Goal: Transaction & Acquisition: Purchase product/service

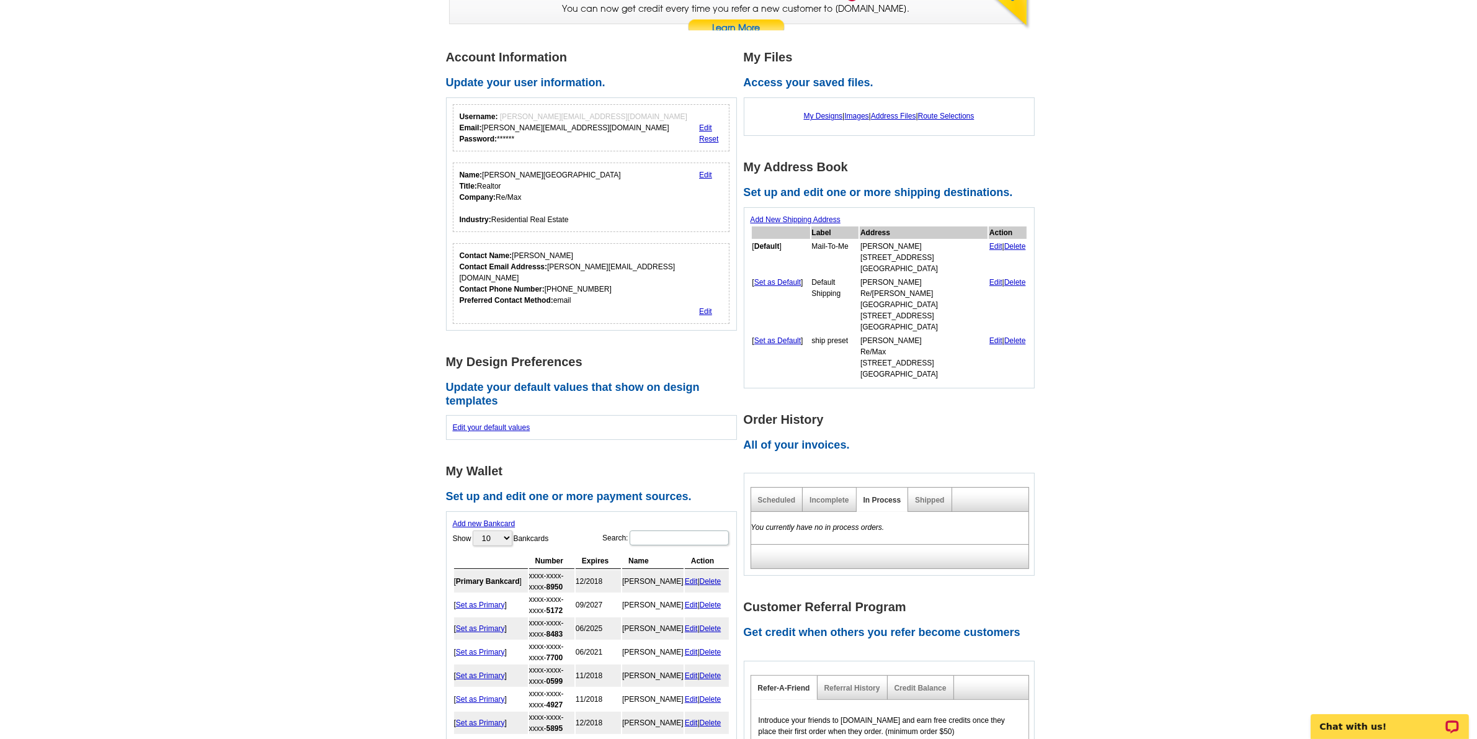
scroll to position [155, 0]
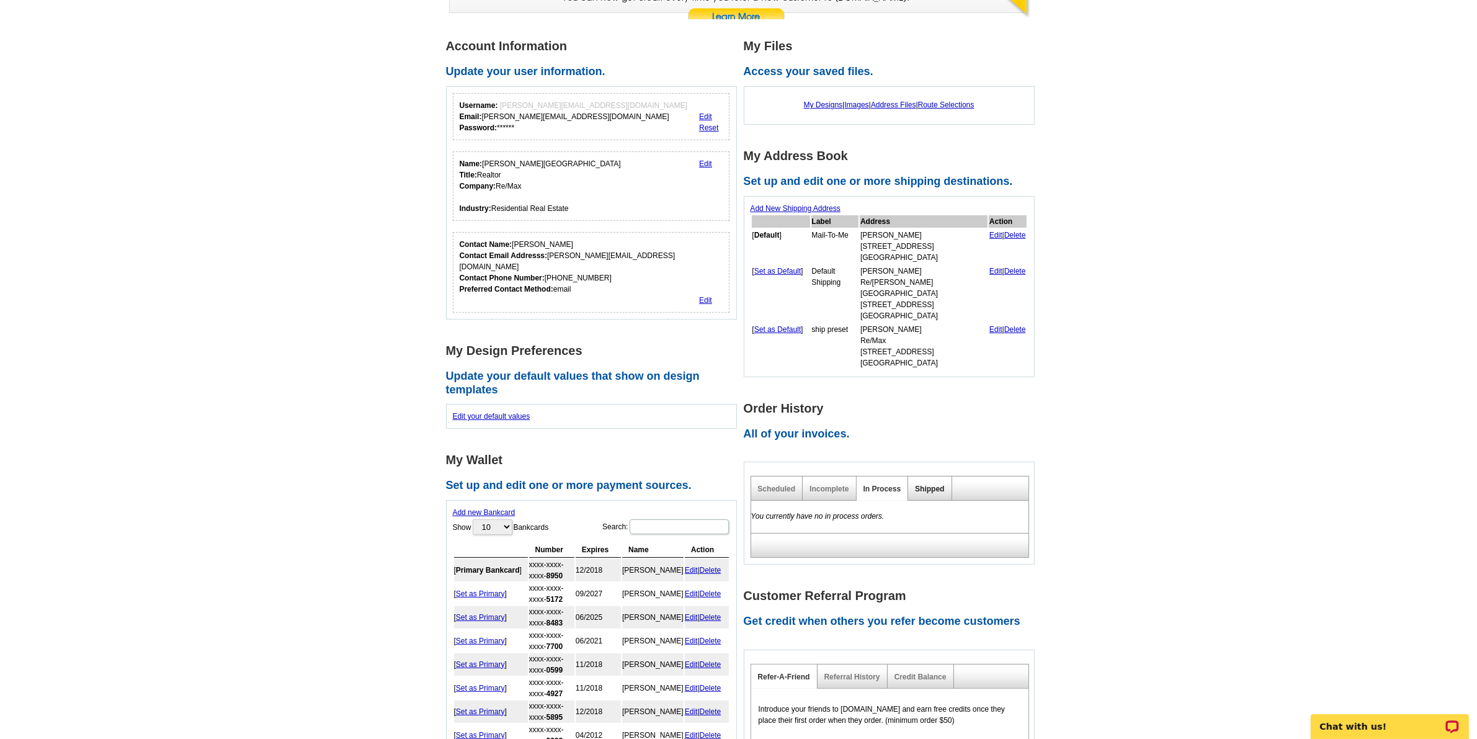
click at [928, 484] on link "Shipped" at bounding box center [929, 488] width 29 height 9
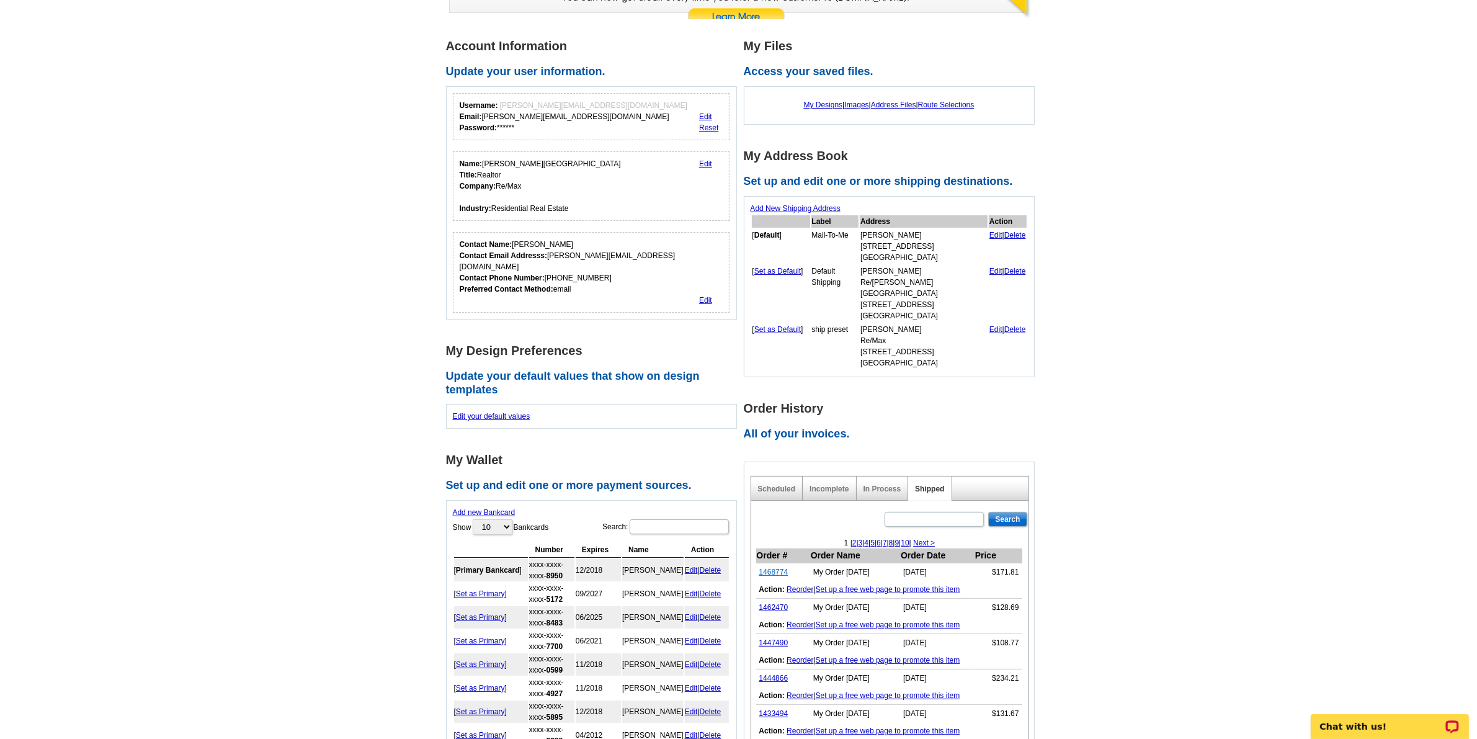
click at [767, 567] on link "1468774" at bounding box center [773, 571] width 29 height 9
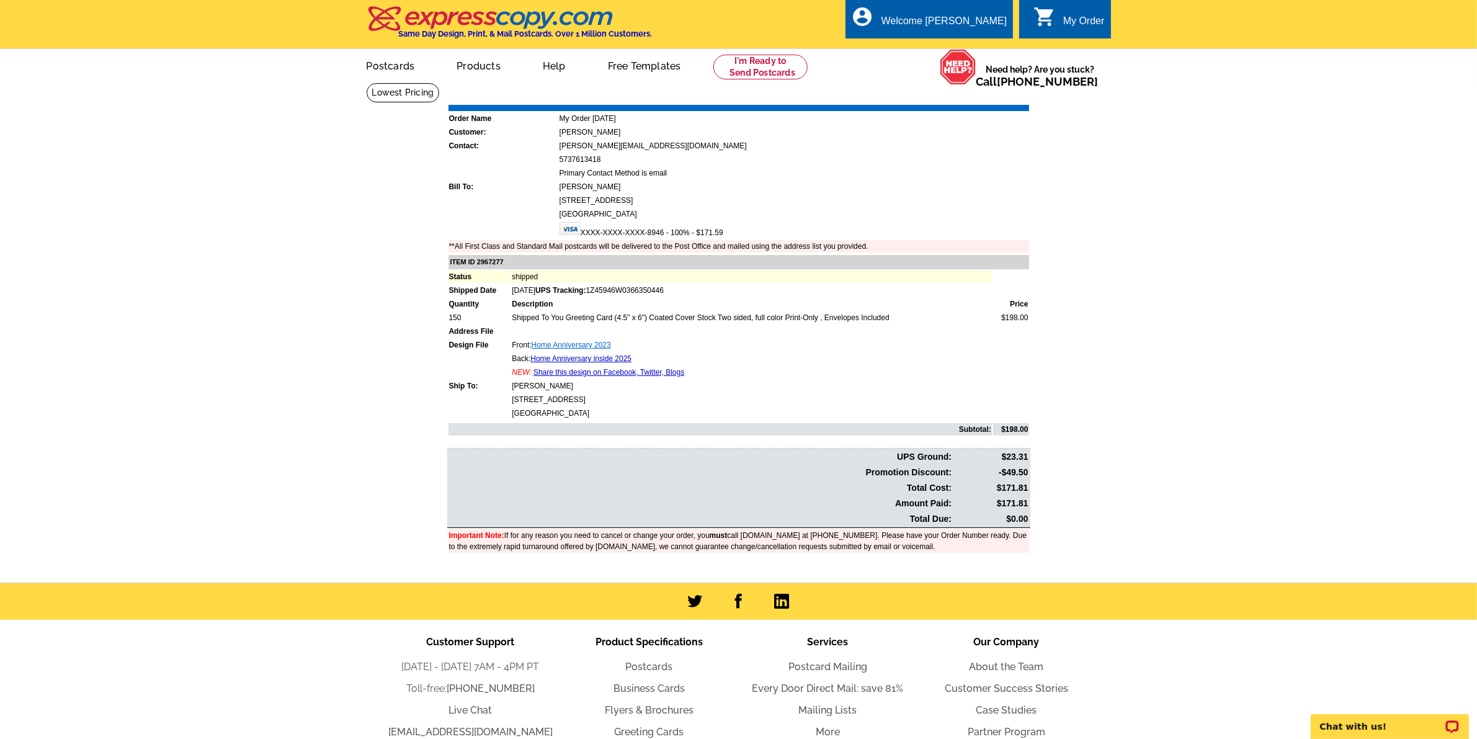
click at [553, 340] on link "Home Anniversary 2023" at bounding box center [570, 344] width 79 height 9
click at [585, 354] on link "Home Anniversary inside 2025" at bounding box center [580, 358] width 101 height 9
click at [355, 384] on main "Order Number: 1468774 Download Invoice | Print Invoice Order Name My Order 2025…" at bounding box center [738, 332] width 1477 height 500
drag, startPoint x: 64, startPoint y: 0, endPoint x: 341, endPoint y: 324, distance: 426.2
click at [341, 324] on main "Order Number: 1468774 Download Invoice | Print Invoice Order Name My Order 2025…" at bounding box center [738, 332] width 1477 height 500
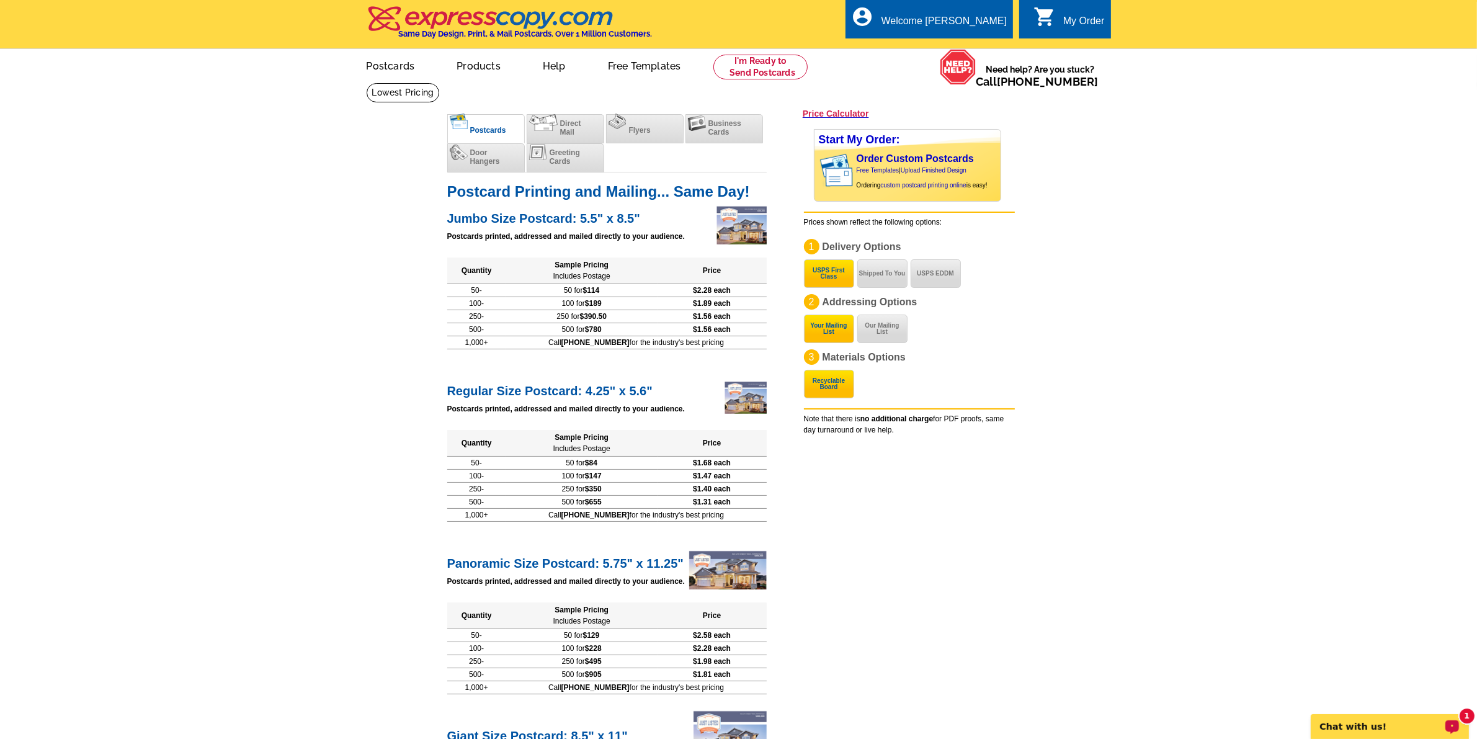
click at [1190, 590] on p "Chat with us!" at bounding box center [1380, 726] width 123 height 10
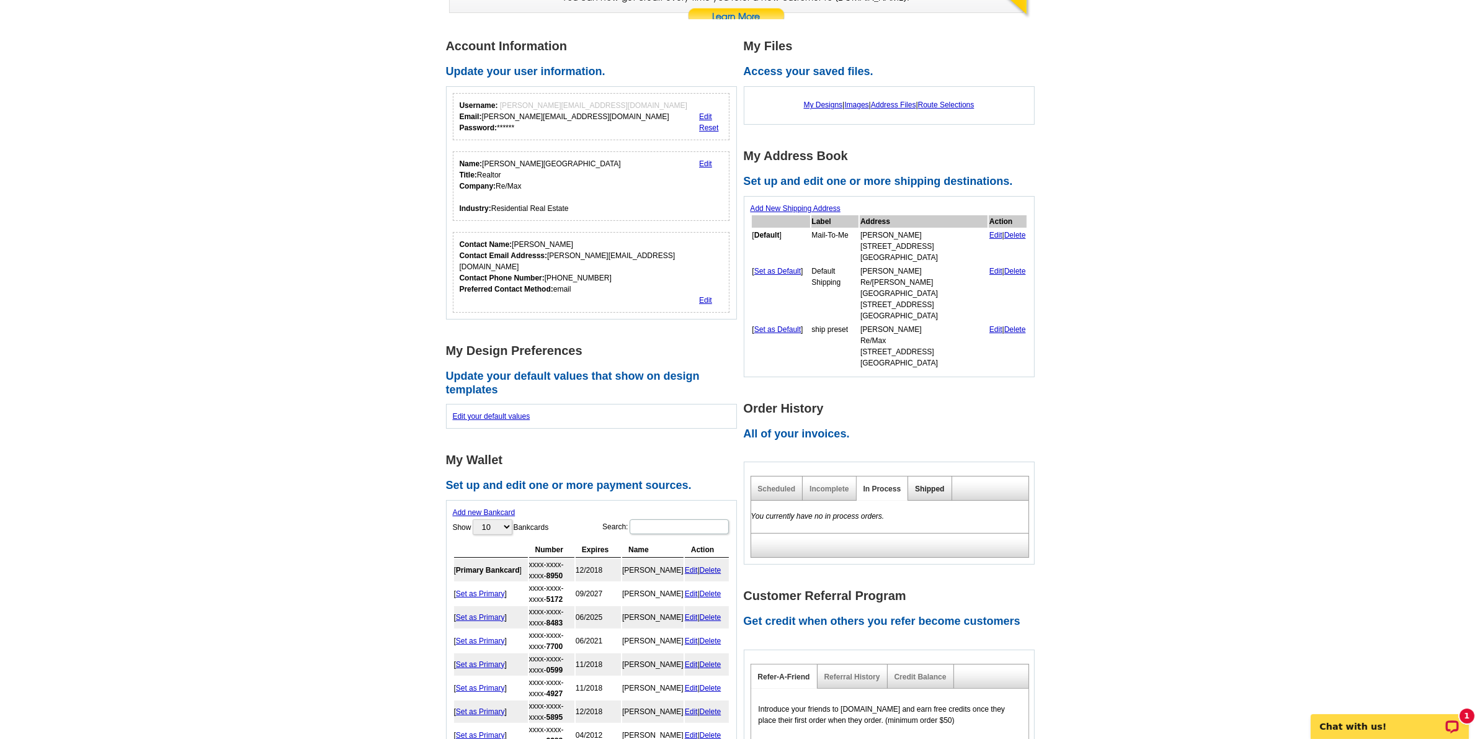
click at [927, 484] on link "Shipped" at bounding box center [929, 488] width 29 height 9
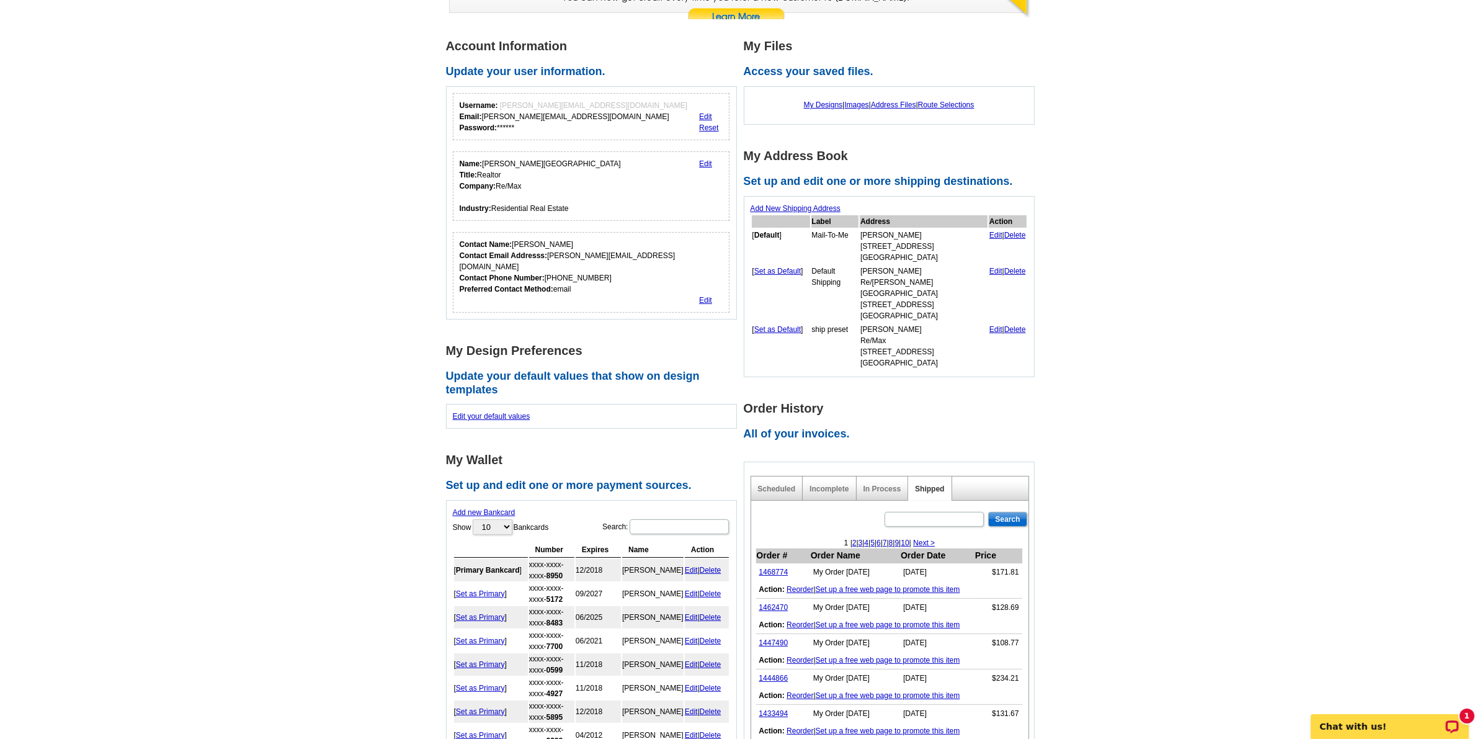
click at [807, 585] on link "Reorder" at bounding box center [799, 589] width 27 height 9
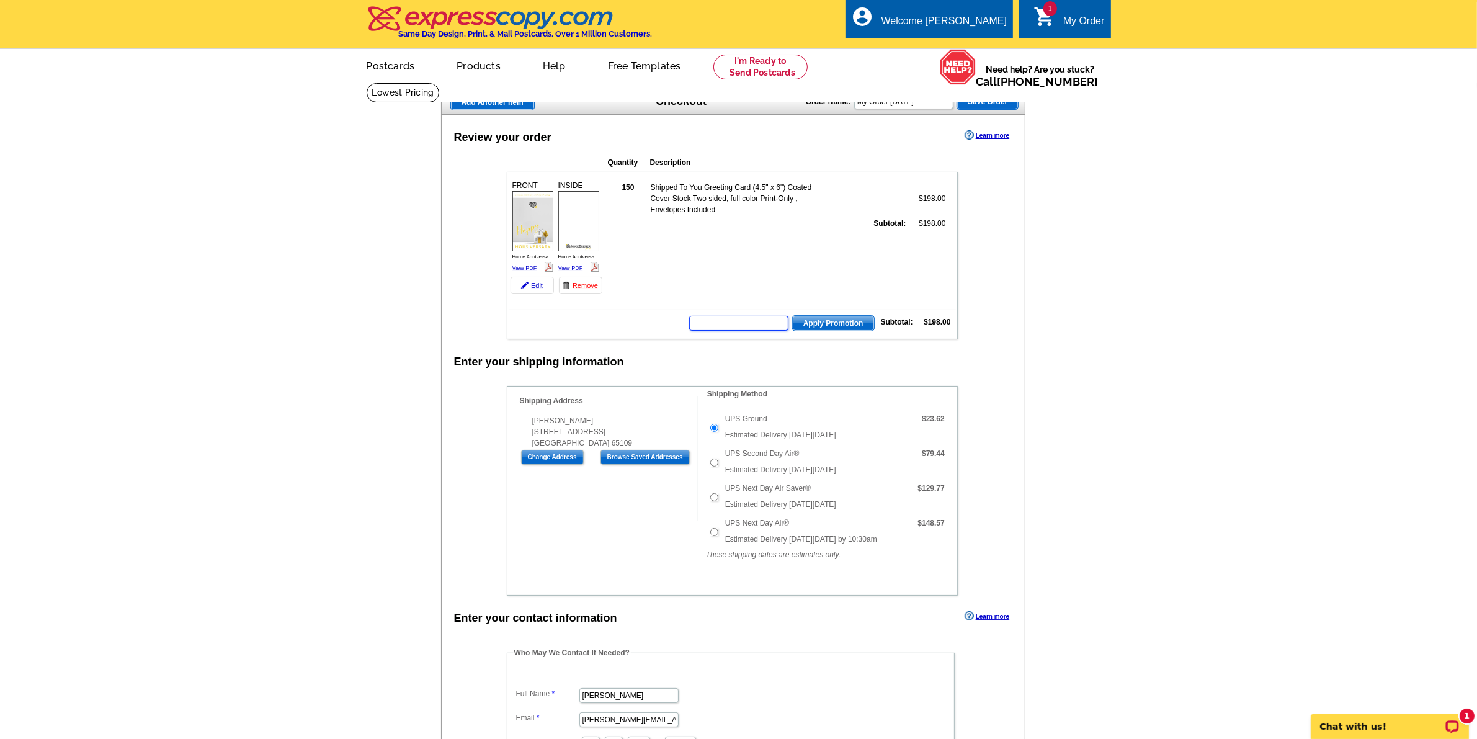
click at [738, 322] on input "text" at bounding box center [738, 323] width 99 height 15
paste input "PMUSA50"
type input "PMUSA50"
click at [831, 316] on span "Apply Promotion" at bounding box center [833, 323] width 81 height 15
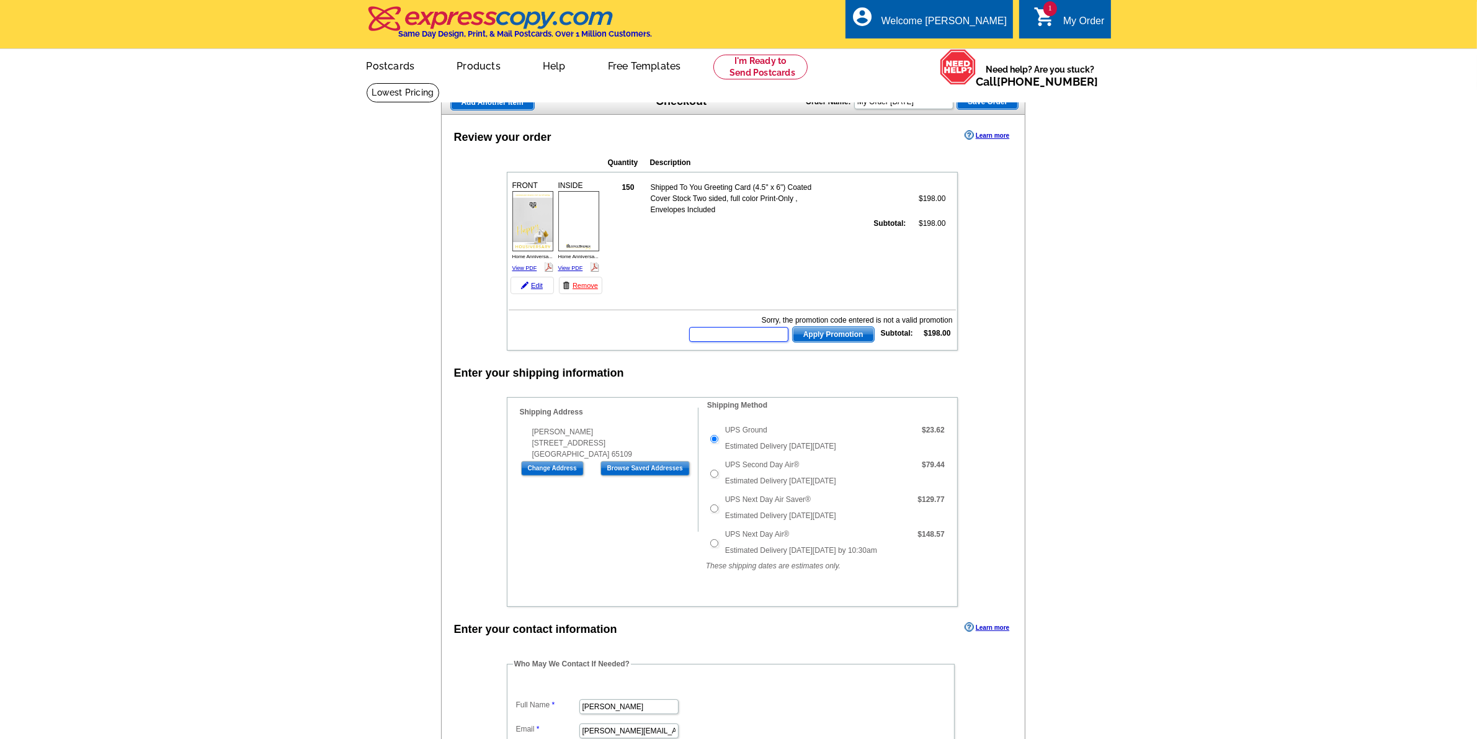
click at [745, 335] on input "text" at bounding box center [738, 334] width 99 height 15
drag, startPoint x: 732, startPoint y: 331, endPoint x: 425, endPoint y: 319, distance: 306.5
click at [460, 321] on div "Review your order Learn more Quantity Description FRONT 150" at bounding box center [733, 596] width 585 height 963
type input "CHAT20"
click at [837, 330] on span "Apply Promotion" at bounding box center [833, 334] width 81 height 15
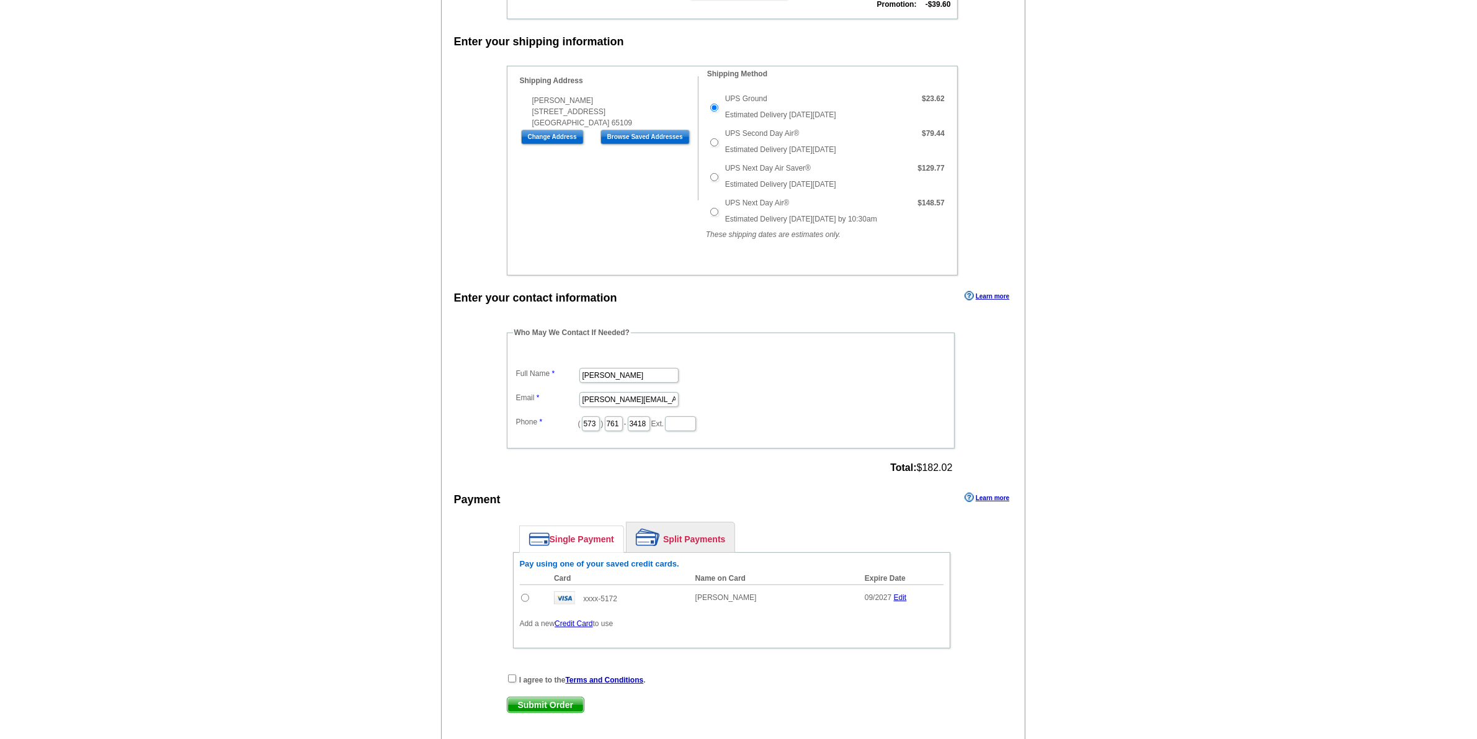
scroll to position [388, 0]
